Goal: Transaction & Acquisition: Obtain resource

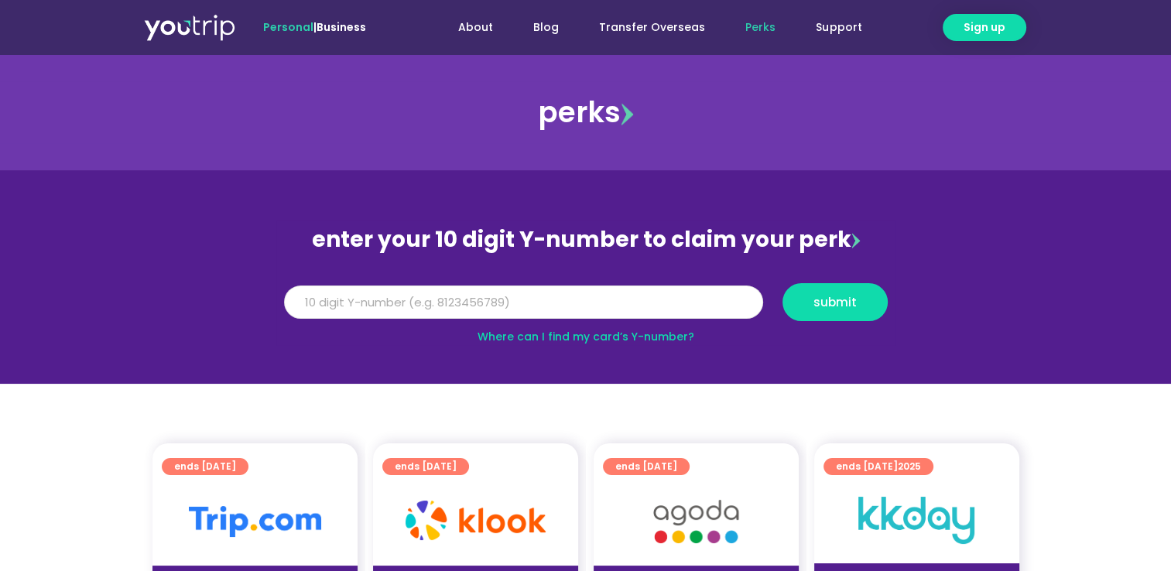
click at [615, 292] on input "Y Number" at bounding box center [523, 302] width 479 height 34
type input "8163508537"
click at [830, 292] on button "submit" at bounding box center [834, 302] width 105 height 38
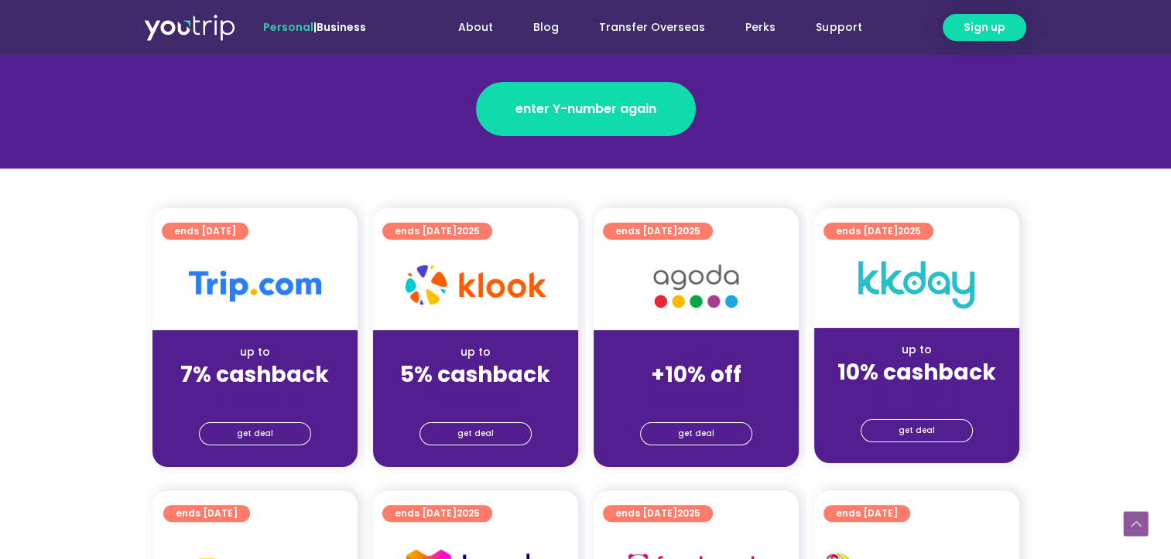
scroll to position [258, 0]
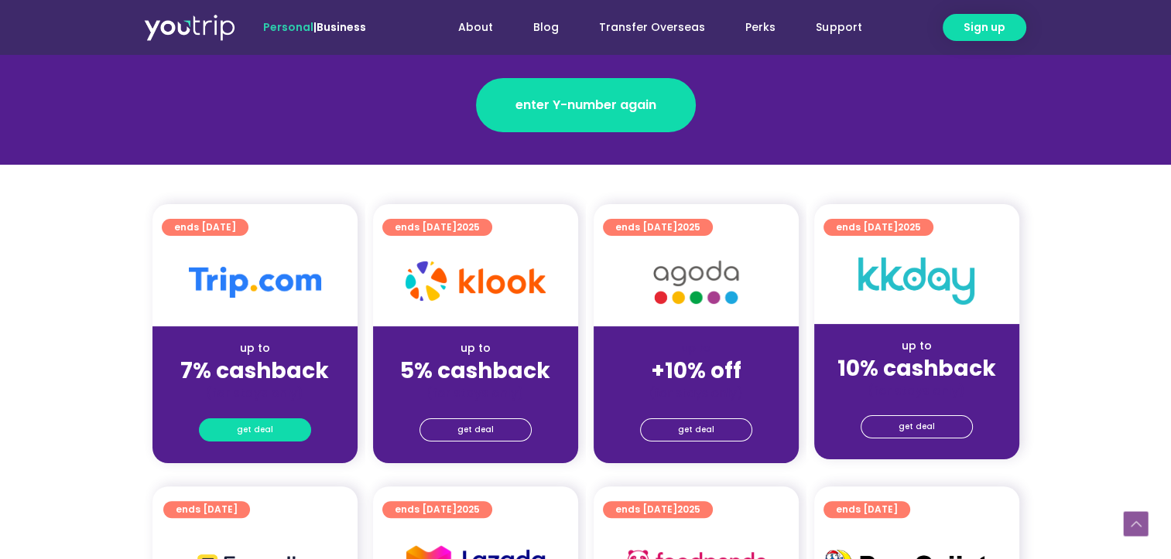
click at [236, 430] on link "get deal" at bounding box center [255, 430] width 112 height 23
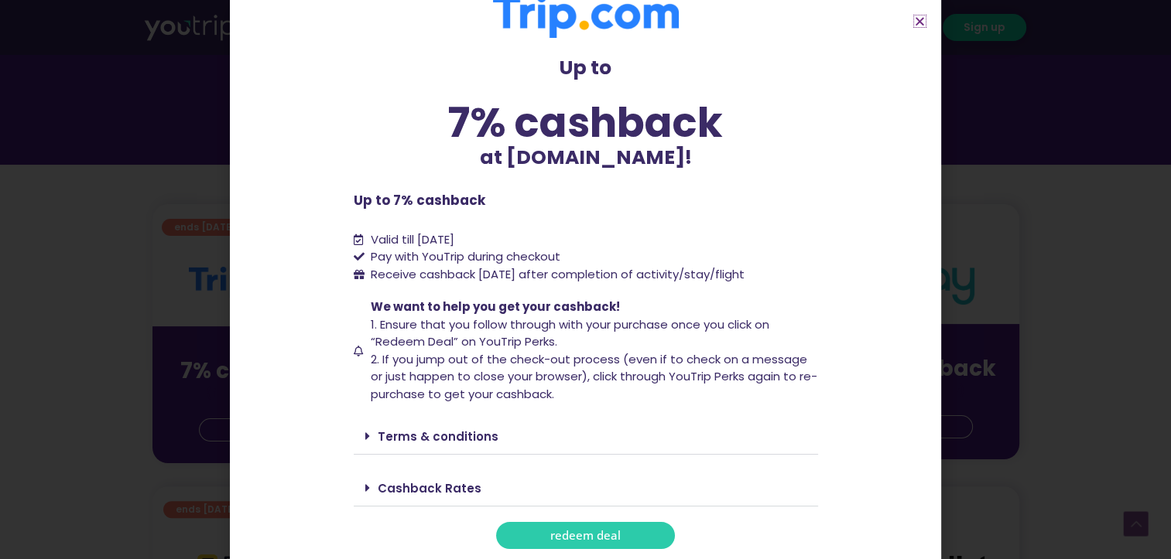
scroll to position [30, 0]
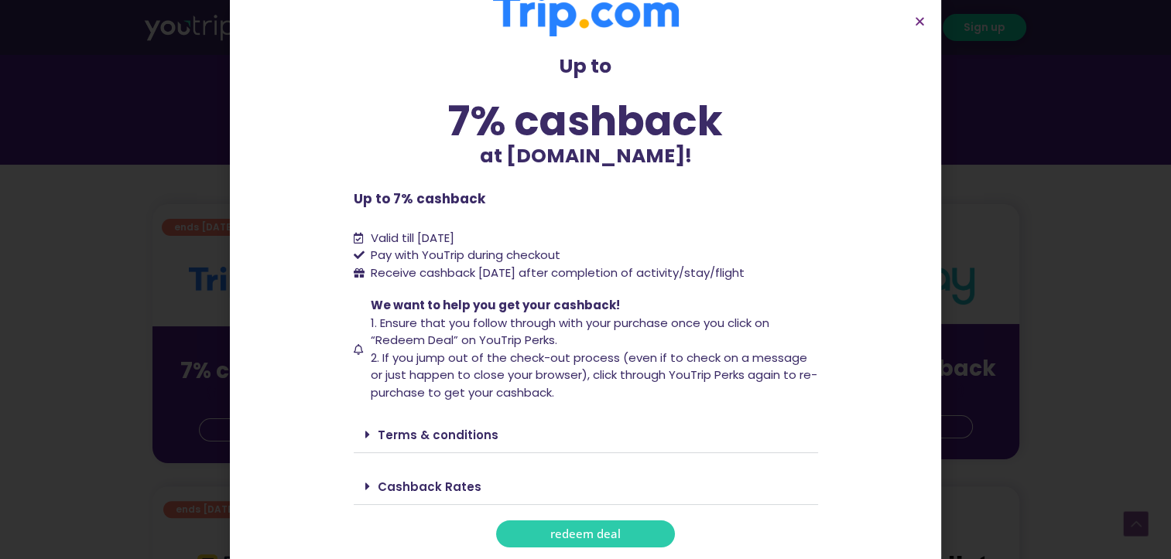
click at [614, 527] on link "redeem deal" at bounding box center [585, 534] width 179 height 27
